Goal: Task Accomplishment & Management: Use online tool/utility

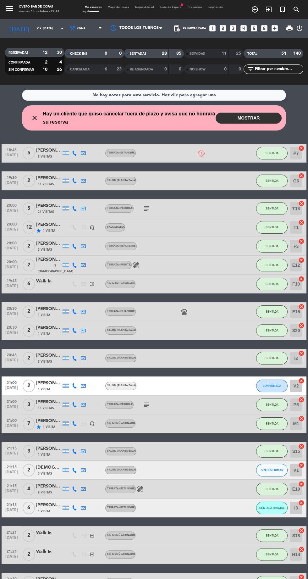
click at [122, 7] on span "Mapa de mesas" at bounding box center [118, 7] width 27 height 3
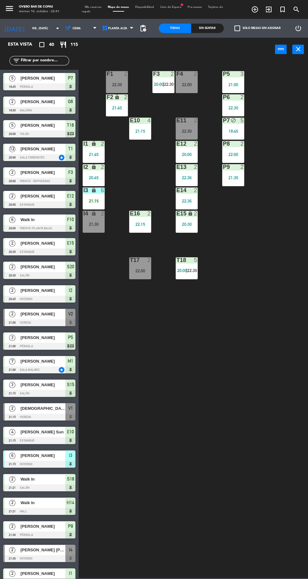
click at [177, 74] on div "F4" at bounding box center [176, 74] width 0 height 6
click at [230, 363] on div "P5 3 21:00 F1 2 22:30 F3 2 20:00 | 22:30 F4 2 22:00 P6 2 22:30 F2 lock 2 21:45 …" at bounding box center [195, 319] width 226 height 518
click at [126, 74] on div "2" at bounding box center [126, 74] width 4 height 6
click at [228, 395] on div "P5 3 21:00 F1 2 22:30 F3 2 20:00 | 22:30 F4 2 22:00 P6 2 22:30 F2 lock 2 21:45 …" at bounding box center [195, 319] width 226 height 518
click at [194, 127] on div "E11 2 22:30" at bounding box center [187, 129] width 22 height 22
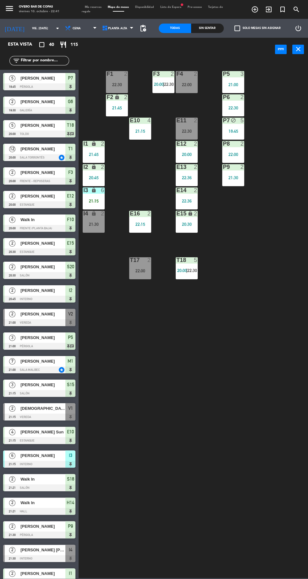
click at [211, 378] on div "P5 3 21:00 F1 2 22:30 F3 2 20:00 | 22:30 F4 2 22:00 P6 2 22:30 F2 lock 2 21:45 …" at bounding box center [195, 319] width 226 height 518
click at [136, 272] on div "22:00" at bounding box center [140, 271] width 22 height 4
click at [199, 406] on div "P5 3 21:00 F1 2 22:30 F3 2 20:00 | 22:30 F4 2 22:00 P6 2 22:30 F2 lock 2 21:45 …" at bounding box center [195, 319] width 226 height 518
click at [101, 221] on div "I4 lock 2 21:30" at bounding box center [94, 222] width 22 height 22
click at [201, 406] on div "P5 3 21:00 F1 2 22:30 F3 2 20:00 | 22:30 F4 2 22:00 P6 2 22:30 F2 lock 2 21:45 …" at bounding box center [195, 319] width 226 height 518
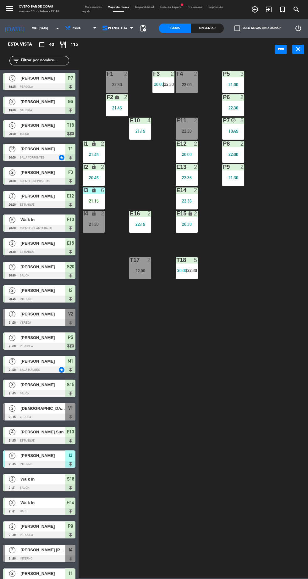
click at [114, 76] on div at bounding box center [117, 74] width 10 height 6
click at [184, 358] on div "P5 3 21:00 F1 2 22:30 F3 2 20:00 | 22:30 F4 2 22:00 P6 2 22:30 F2 lock 2 21:45 …" at bounding box center [195, 319] width 226 height 518
click at [59, 60] on input "text" at bounding box center [44, 60] width 49 height 7
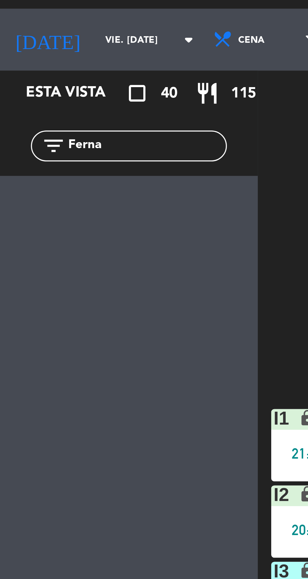
click at [47, 59] on input "Ferna" at bounding box center [44, 60] width 49 height 7
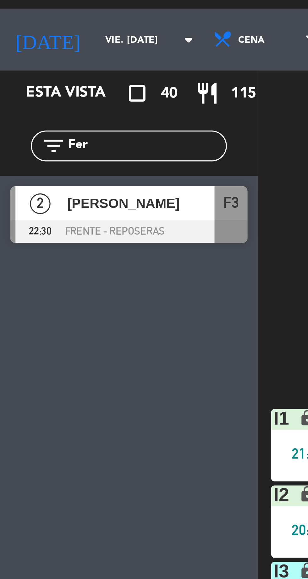
type input "Fer"
click at [48, 78] on span "[PERSON_NAME]" at bounding box center [42, 78] width 45 height 7
